Goal: Find specific page/section: Find specific page/section

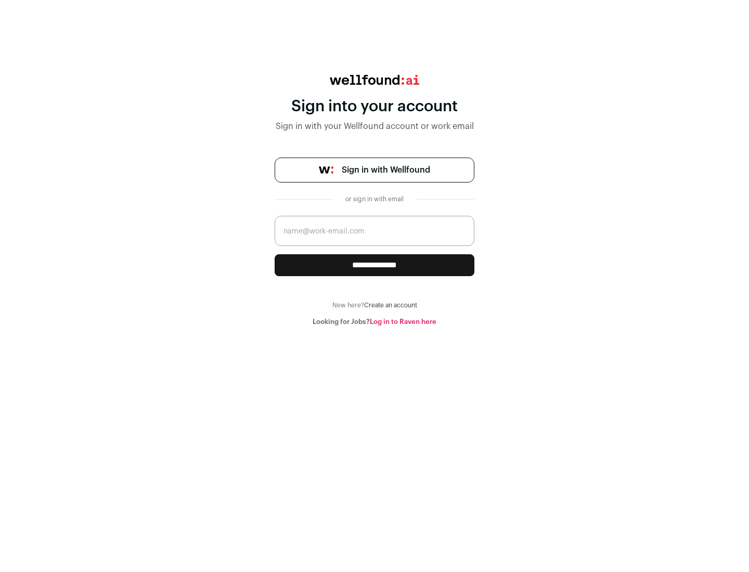
click at [386, 170] on span "Sign in with Wellfound" at bounding box center [386, 170] width 88 height 12
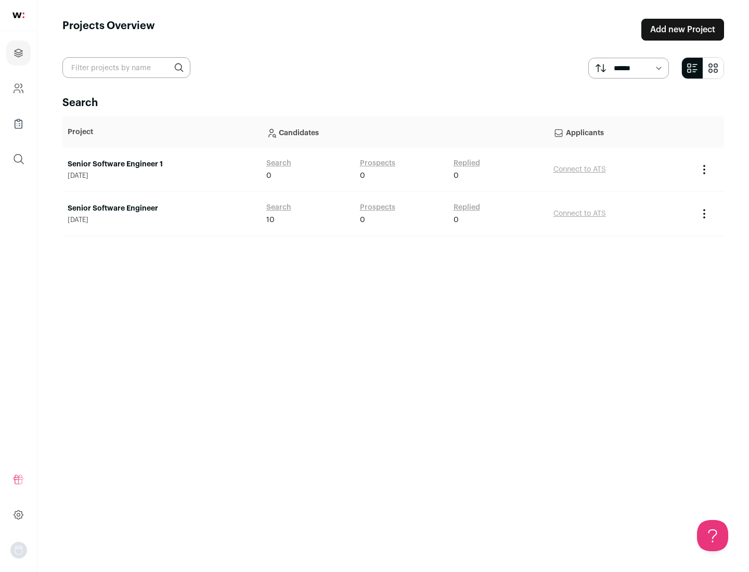
click at [161, 209] on link "Senior Software Engineer" at bounding box center [162, 208] width 188 height 10
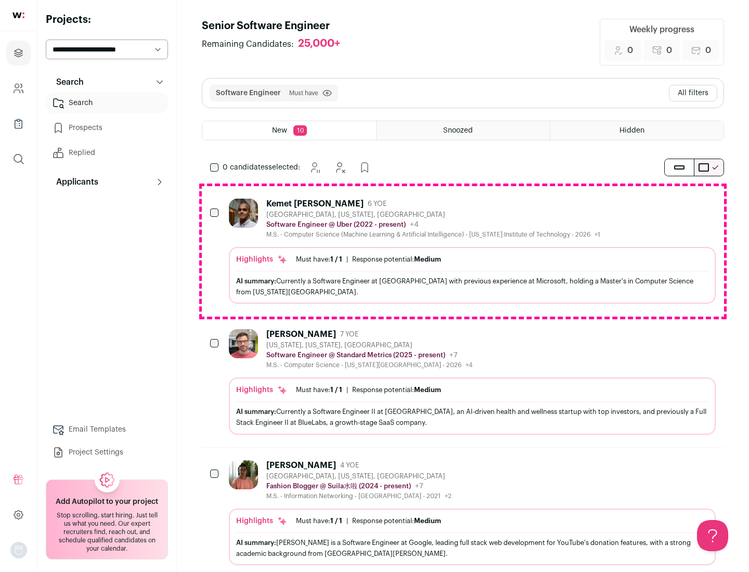
click at [463, 251] on div "Highlights Must have: 1 / 1 How many must haves have been fulfilled? | Response…" at bounding box center [472, 275] width 487 height 57
